Goal: Task Accomplishment & Management: Use online tool/utility

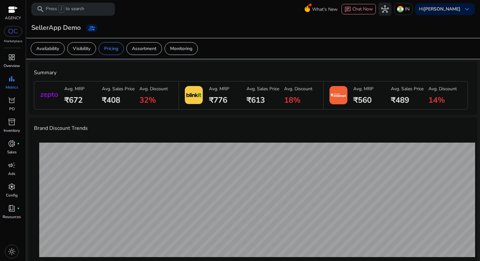
scroll to position [274, 0]
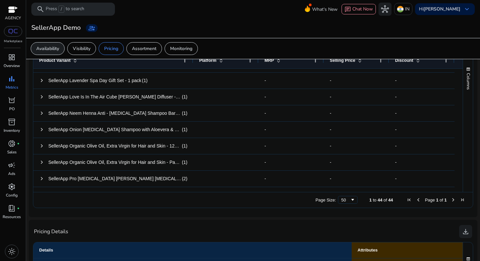
click at [46, 49] on p "Availability" at bounding box center [47, 48] width 23 height 7
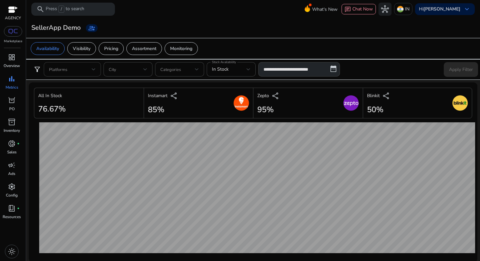
click at [86, 63] on div at bounding box center [72, 69] width 47 height 14
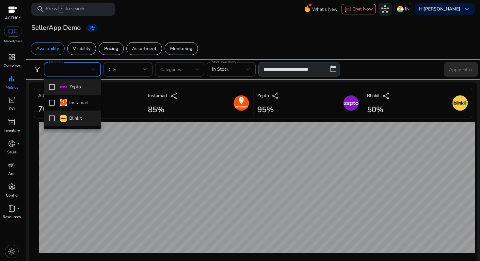
click at [78, 118] on div "Blinkit" at bounding box center [71, 118] width 22 height 7
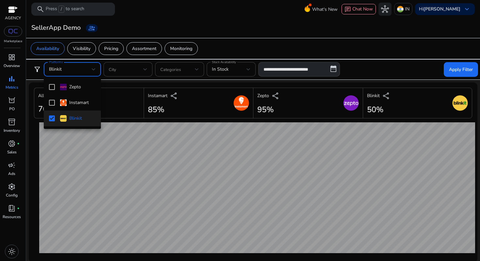
click at [463, 74] on div at bounding box center [240, 130] width 480 height 261
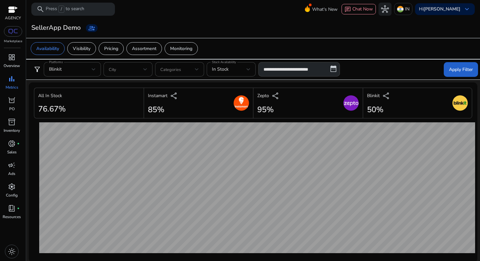
click at [457, 69] on span "Apply Filter" at bounding box center [461, 69] width 24 height 7
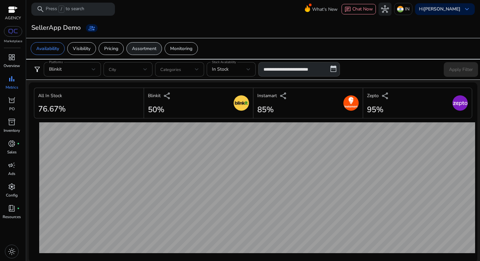
click at [154, 52] on div "Assortment" at bounding box center [144, 48] width 36 height 13
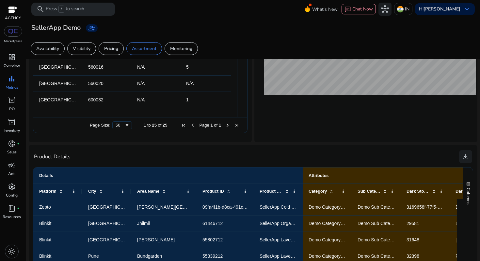
scroll to position [282, 0]
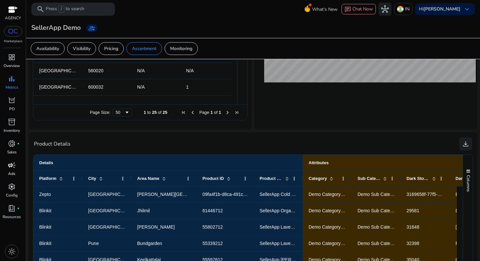
click at [11, 173] on p "Ads" at bounding box center [11, 174] width 7 height 6
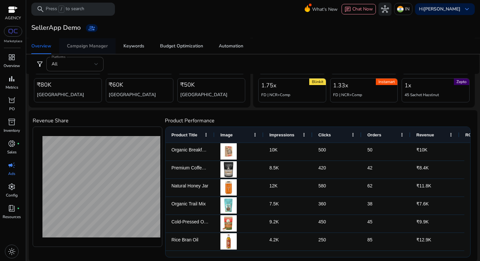
click at [95, 45] on div "Campaign Manager" at bounding box center [87, 46] width 41 height 5
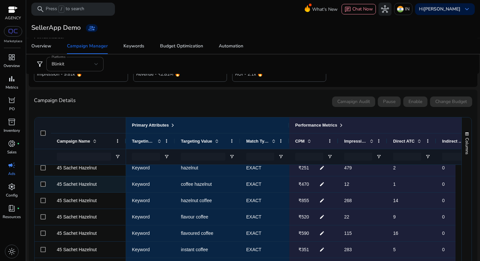
click at [222, 189] on span "coffee hazelnut" at bounding box center [208, 183] width 54 height 13
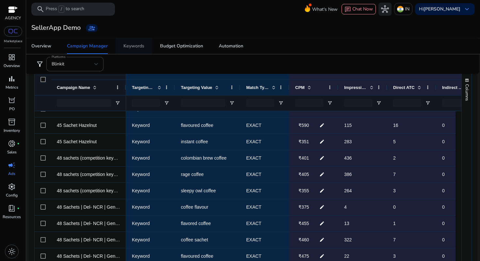
click at [132, 44] on div "Keywords" at bounding box center [134, 46] width 21 height 5
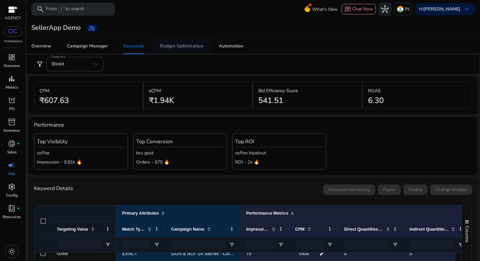
click at [187, 45] on div "Budget Optimization" at bounding box center [181, 46] width 43 height 5
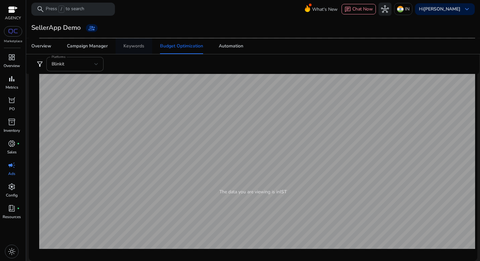
click at [129, 46] on div "Keywords" at bounding box center [134, 46] width 21 height 5
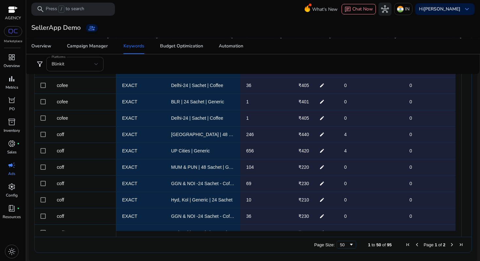
click at [76, 64] on div "Blinkit" at bounding box center [73, 63] width 43 height 7
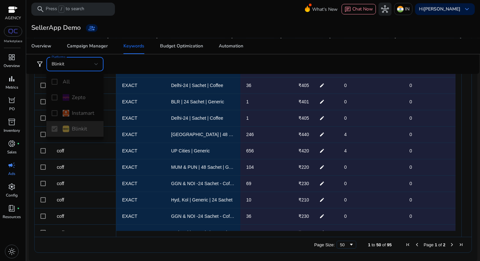
click at [164, 82] on div at bounding box center [240, 130] width 480 height 261
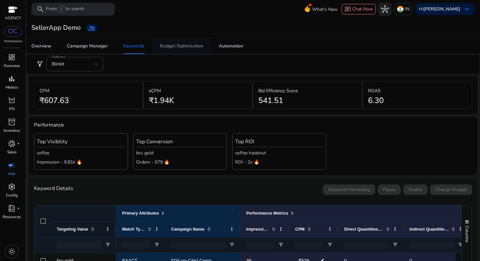
click at [184, 51] on span "Budget Optimization" at bounding box center [181, 46] width 43 height 16
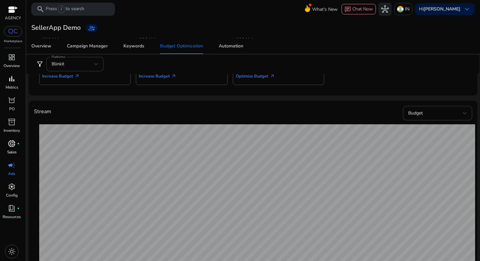
click at [12, 147] on span "donut_small" at bounding box center [12, 144] width 8 height 8
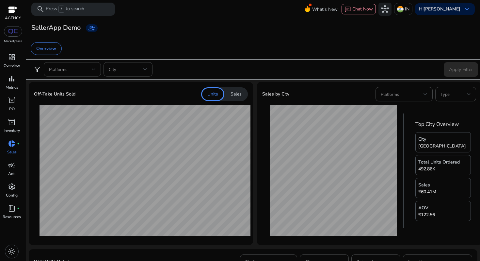
click at [240, 96] on p "Sales" at bounding box center [236, 94] width 11 height 7
click at [212, 94] on p "Units" at bounding box center [212, 94] width 11 height 7
click at [233, 95] on p "Sales" at bounding box center [236, 94] width 11 height 7
click at [216, 91] on p "Units" at bounding box center [212, 94] width 11 height 7
click at [455, 93] on span at bounding box center [454, 94] width 26 height 7
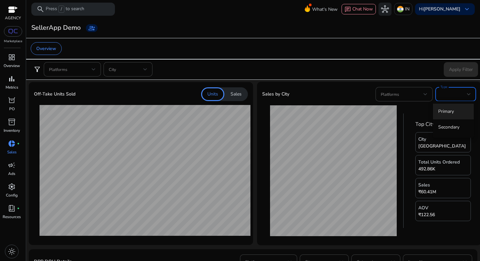
click at [455, 93] on div at bounding box center [240, 130] width 480 height 261
click at [403, 93] on span at bounding box center [402, 94] width 43 height 7
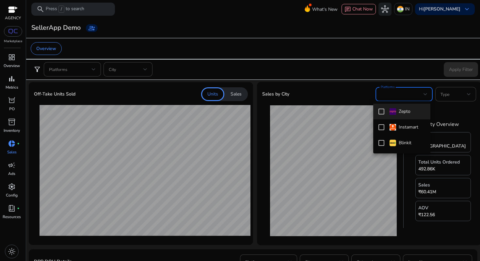
click at [403, 93] on div at bounding box center [240, 130] width 480 height 261
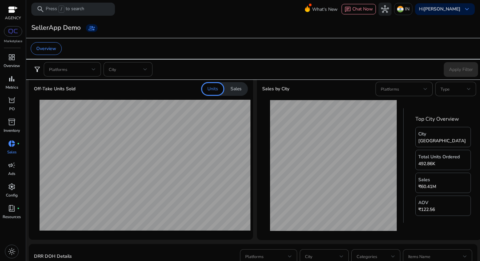
scroll to position [106, 0]
